Goal: Task Accomplishment & Management: Manage account settings

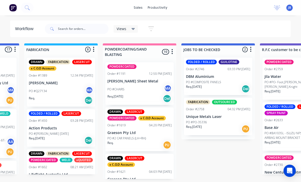
scroll to position [315, 0]
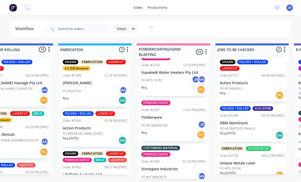
scroll to position [348, 0]
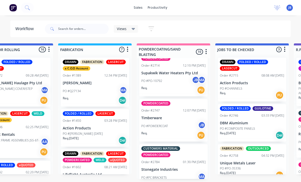
click at [176, 117] on p "Timberware" at bounding box center [173, 118] width 64 height 4
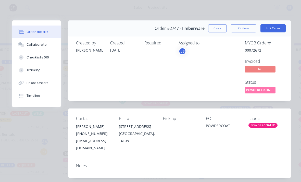
scroll to position [0, 0]
click at [214, 28] on button "Close" at bounding box center [217, 28] width 19 height 8
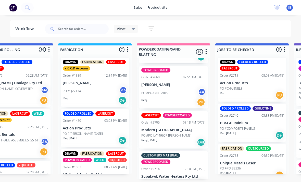
scroll to position [244, 0]
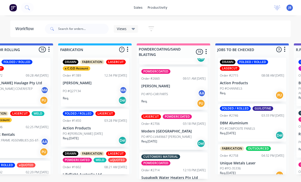
click at [191, 126] on div "LASERCUT POWDERCOATED Order #2706 03:18 PM [DATE] Modern Queensland PO #PO-LV44…" at bounding box center [173, 131] width 68 height 38
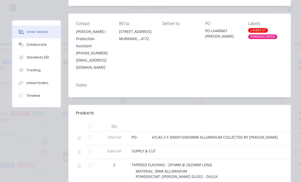
scroll to position [117, 0]
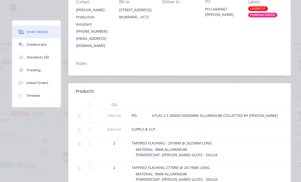
click at [44, 40] on button "Collaborate" at bounding box center [36, 44] width 49 height 13
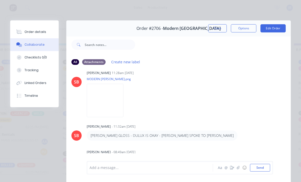
scroll to position [102, 0]
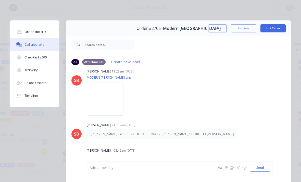
click at [113, 97] on img at bounding box center [105, 98] width 37 height 33
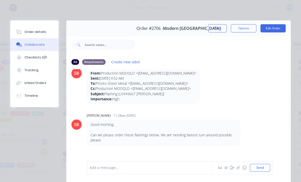
scroll to position [0, 0]
click at [219, 26] on button "Close" at bounding box center [217, 28] width 19 height 8
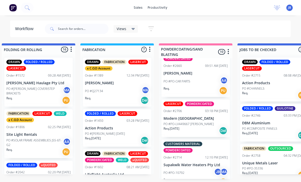
scroll to position [0, 402]
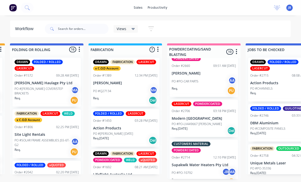
click at [210, 116] on p "Modern [GEOGRAPHIC_DATA]" at bounding box center [204, 118] width 64 height 4
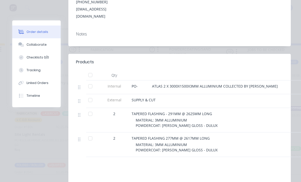
scroll to position [148, 0]
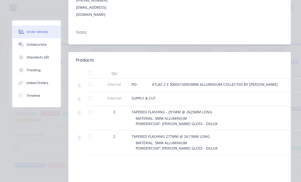
click at [27, 45] on div "Collaborate" at bounding box center [37, 44] width 20 height 5
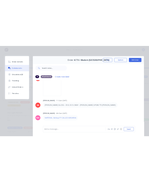
scroll to position [0, 0]
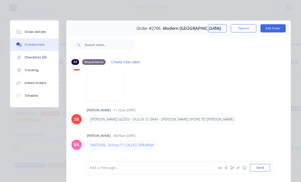
click at [32, 32] on div "Order details" at bounding box center [36, 32] width 22 height 5
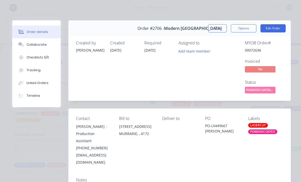
click at [217, 23] on div "Order #2706 - Modern Queensland Close Options Edit Order" at bounding box center [179, 28] width 223 height 16
click at [219, 32] on button "Close" at bounding box center [217, 28] width 19 height 8
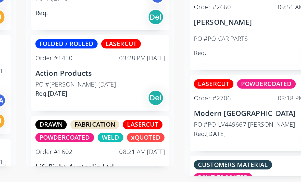
scroll to position [227, 0]
click at [172, 146] on p "Modern [GEOGRAPHIC_DATA]" at bounding box center [204, 148] width 64 height 4
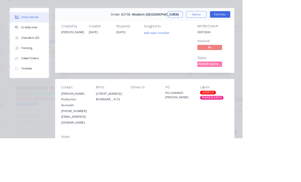
scroll to position [13, 361]
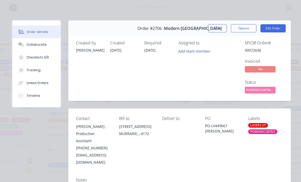
click at [50, 45] on button "Collaborate" at bounding box center [36, 44] width 49 height 13
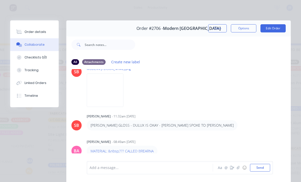
scroll to position [110, 0]
click at [108, 89] on img at bounding box center [105, 91] width 37 height 33
